Goal: Task Accomplishment & Management: Manage account settings

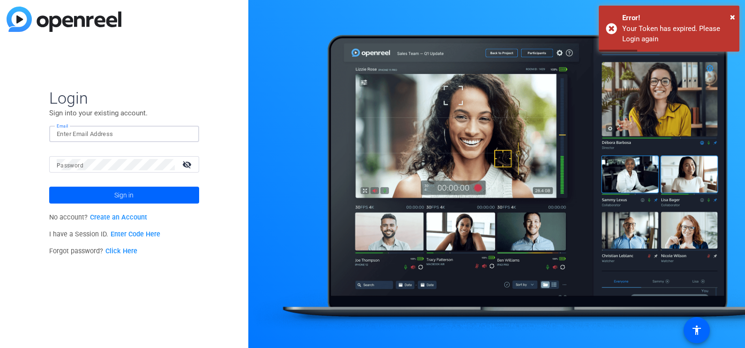
click at [144, 135] on input "Email" at bounding box center [124, 133] width 135 height 11
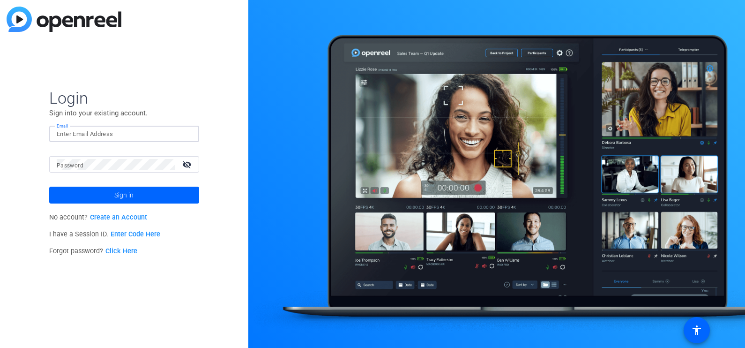
type input "[EMAIL_ADDRESS][PERSON_NAME][DOMAIN_NAME]"
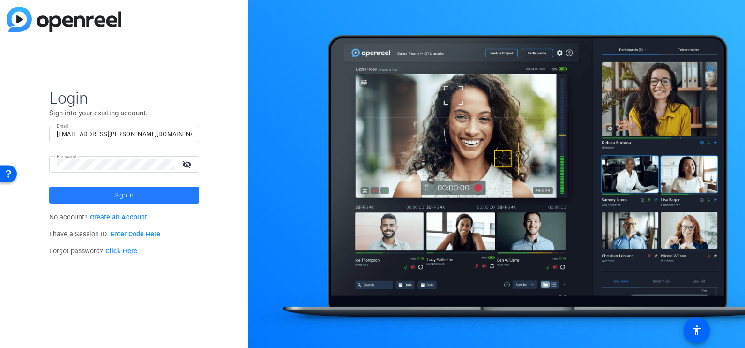
click at [109, 195] on span at bounding box center [124, 195] width 150 height 22
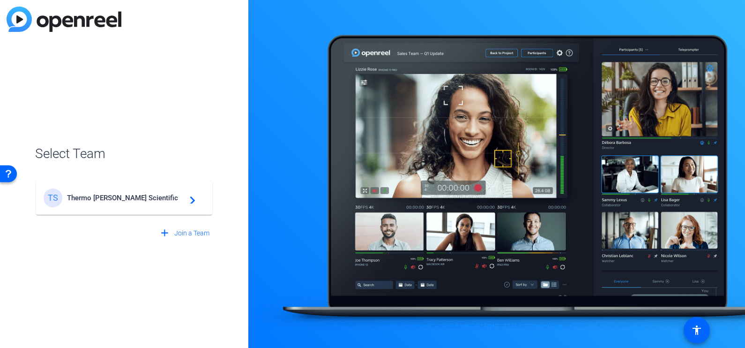
click at [109, 195] on span "Thermo [PERSON_NAME] Scientific" at bounding box center [125, 198] width 117 height 8
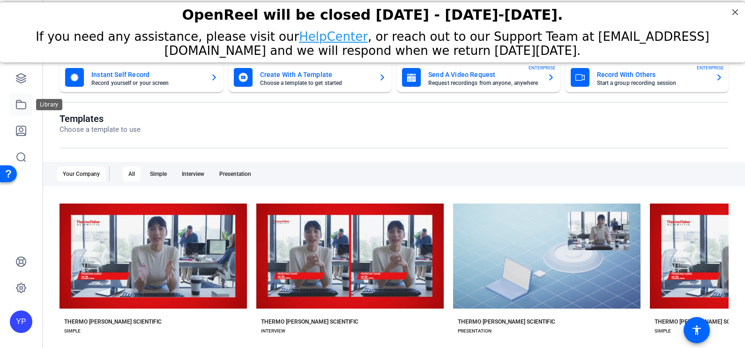
click at [26, 105] on icon at bounding box center [20, 104] width 9 height 8
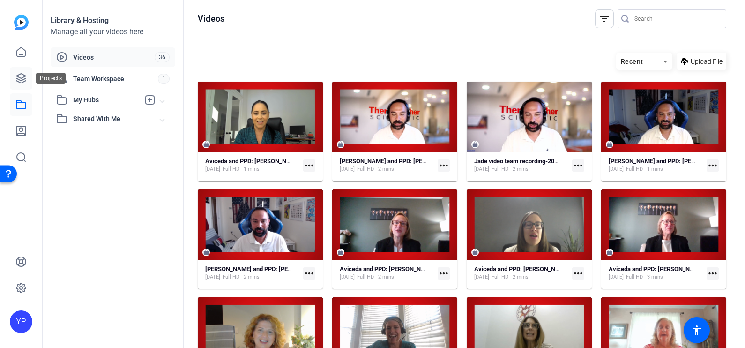
click at [25, 74] on icon at bounding box center [20, 78] width 11 height 11
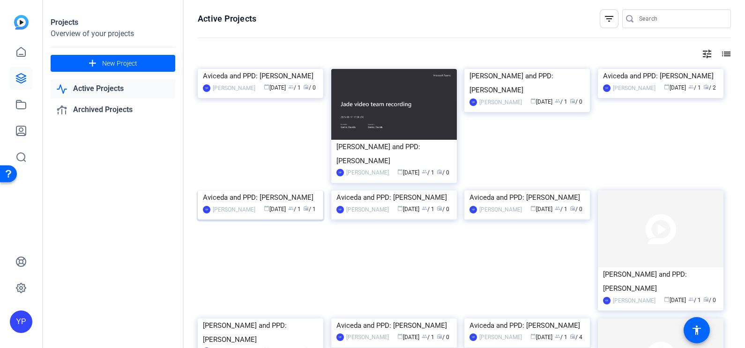
click at [251, 190] on img at bounding box center [261, 190] width 126 height 0
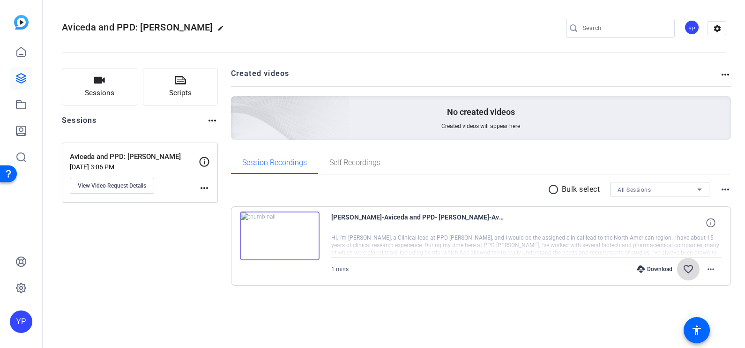
click at [691, 273] on mat-icon "favorite_border" at bounding box center [688, 268] width 11 height 11
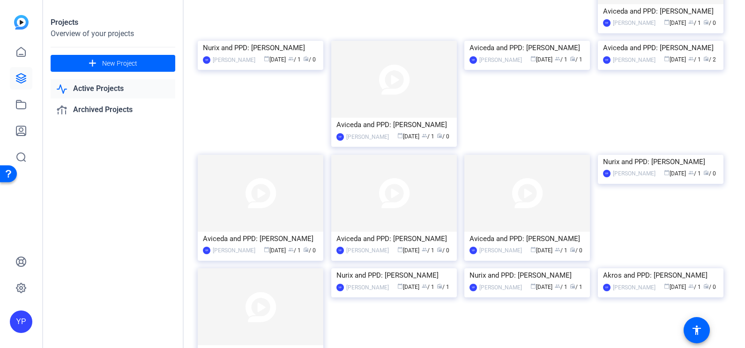
scroll to position [392, 0]
click at [633, 40] on img at bounding box center [661, 40] width 126 height 0
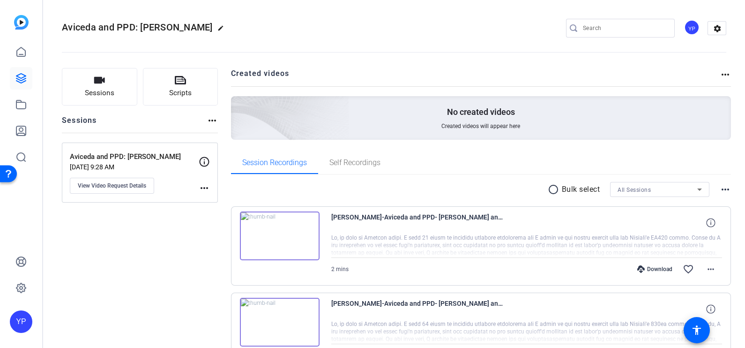
scroll to position [65, 0]
